Goal: Task Accomplishment & Management: Manage account settings

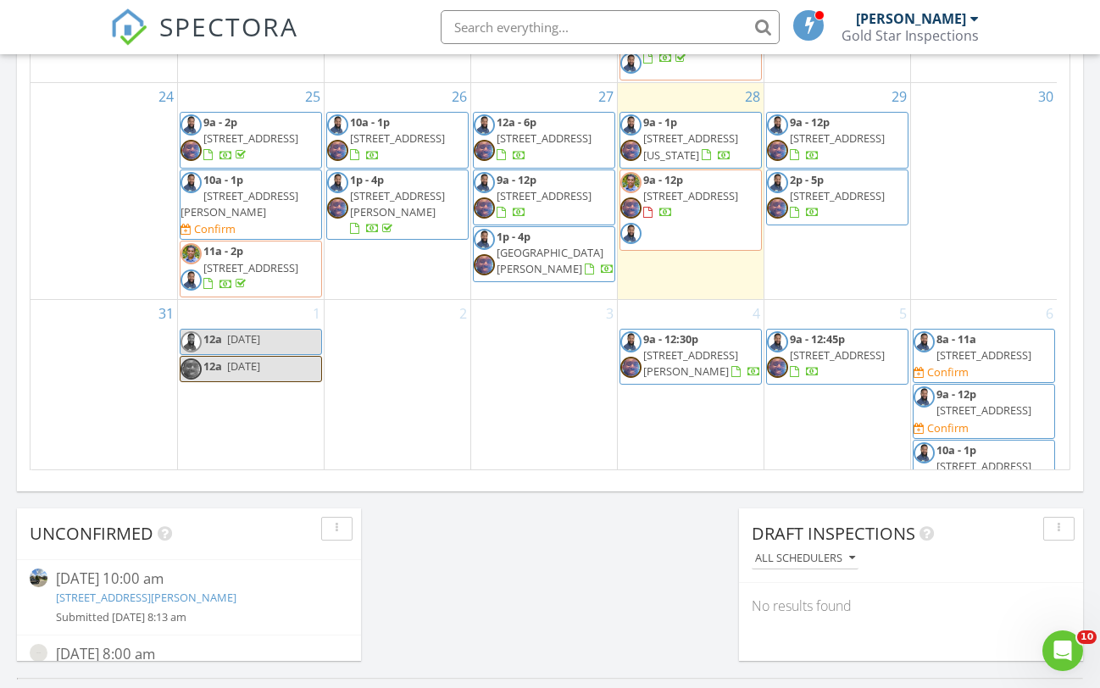
click at [558, 130] on span "[STREET_ADDRESS]" at bounding box center [544, 137] width 95 height 15
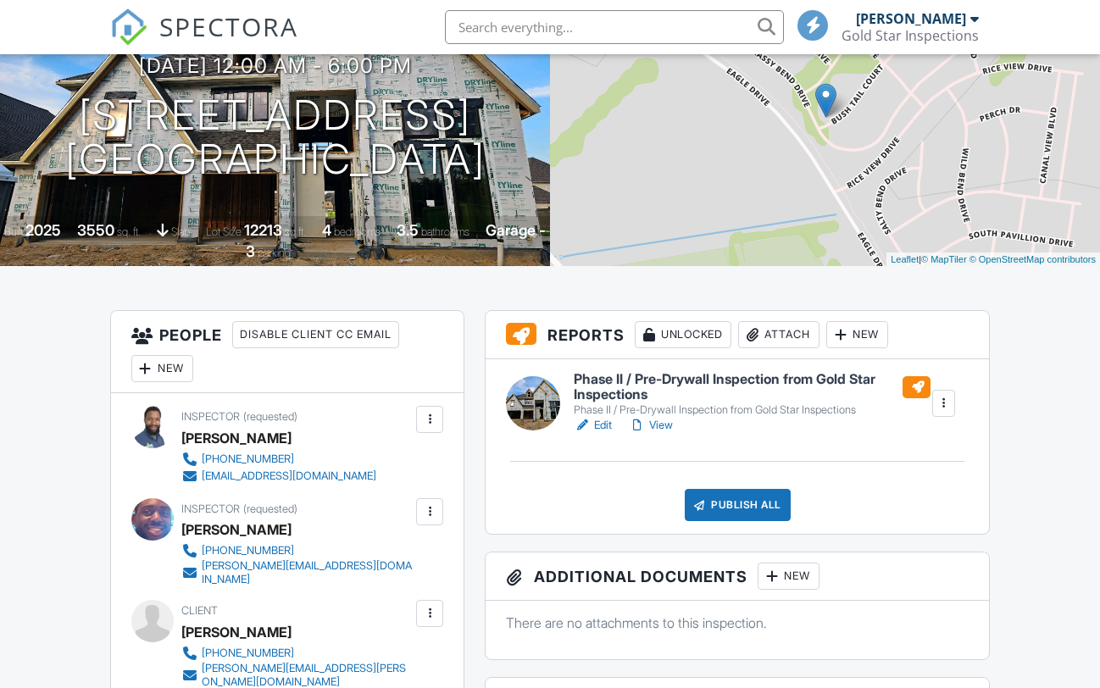
click at [601, 434] on link "Edit" at bounding box center [593, 425] width 38 height 17
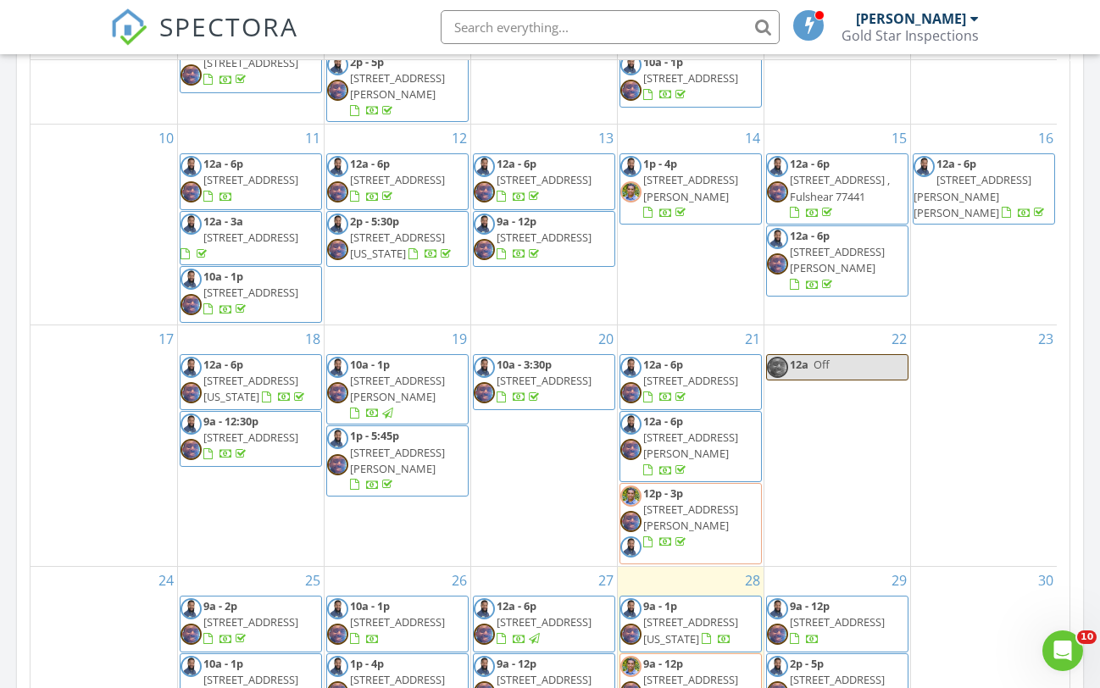
scroll to position [593, 0]
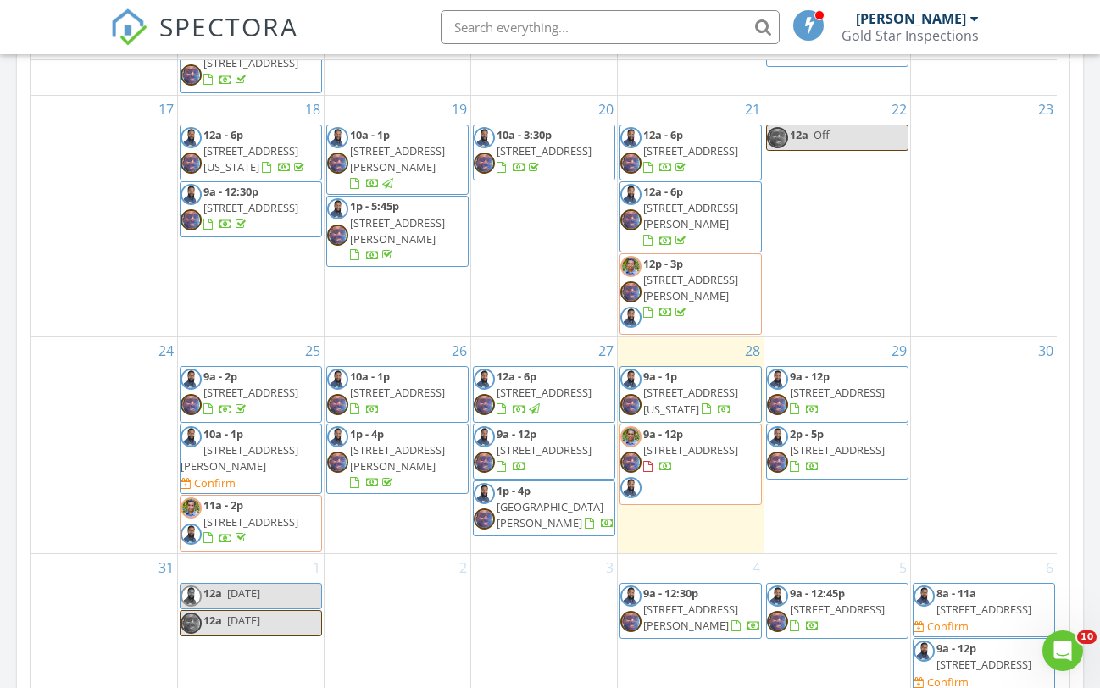
click at [572, 385] on span "[STREET_ADDRESS]" at bounding box center [544, 392] width 95 height 15
